Goal: Task Accomplishment & Management: Manage account settings

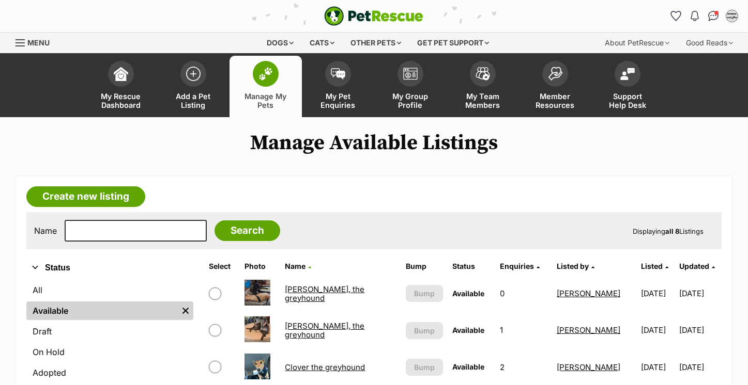
click at [339, 285] on link "[PERSON_NAME], the greyhound" at bounding box center [325, 294] width 80 height 19
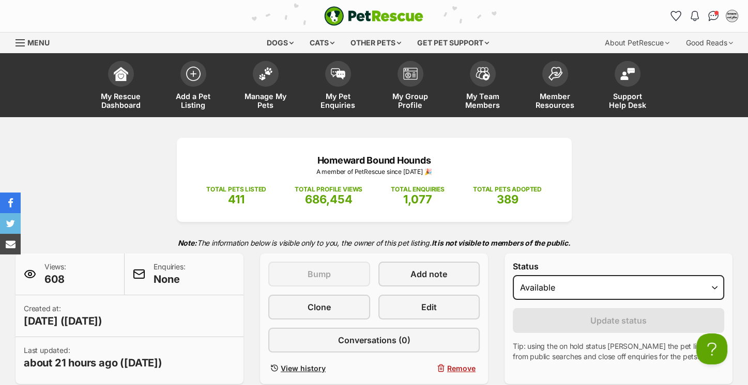
click at [612, 241] on p "Note: The information below is visible only to you, the owner of this pet listi…" at bounding box center [373, 242] width 717 height 21
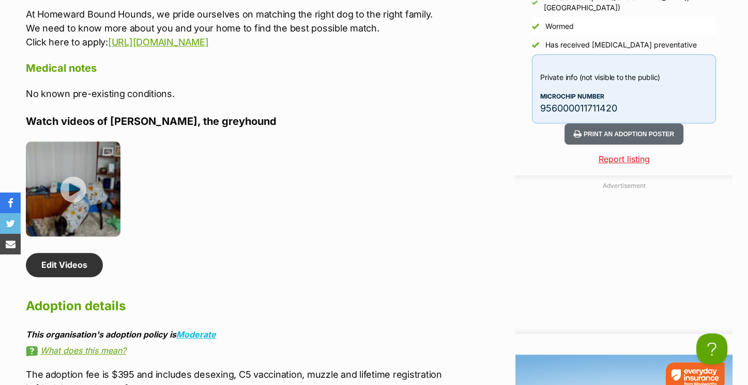
scroll to position [1320, 0]
click at [73, 272] on link "Edit Videos" at bounding box center [64, 266] width 77 height 24
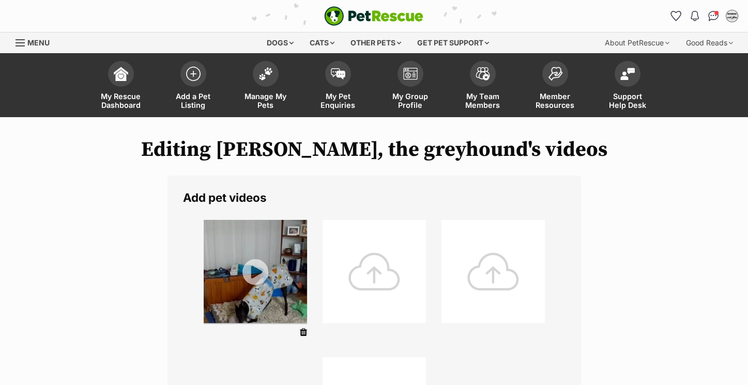
click at [361, 282] on div at bounding box center [373, 271] width 103 height 103
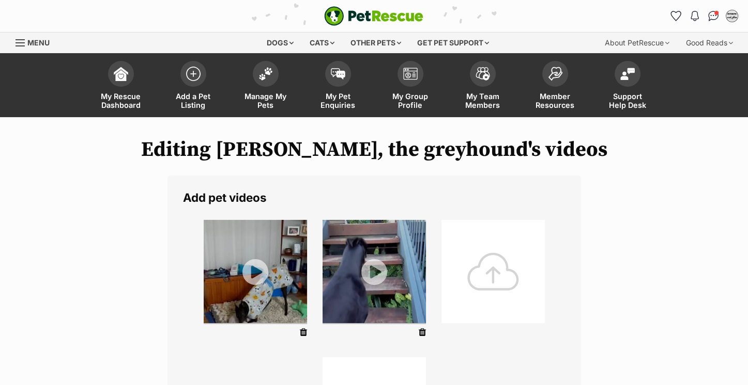
scroll to position [247, 0]
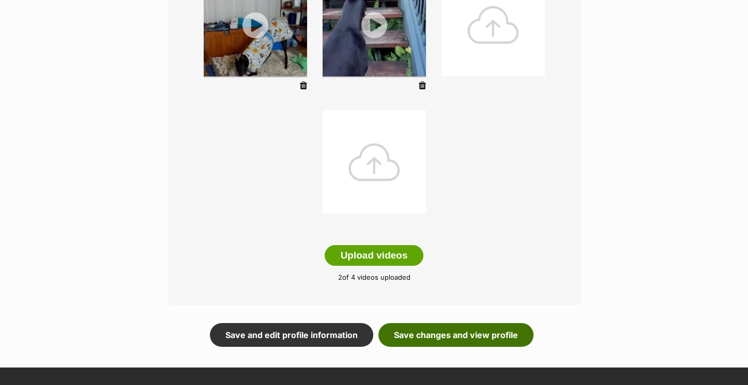
click at [434, 336] on link "Save changes and view profile" at bounding box center [455, 335] width 155 height 24
